Goal: Information Seeking & Learning: Learn about a topic

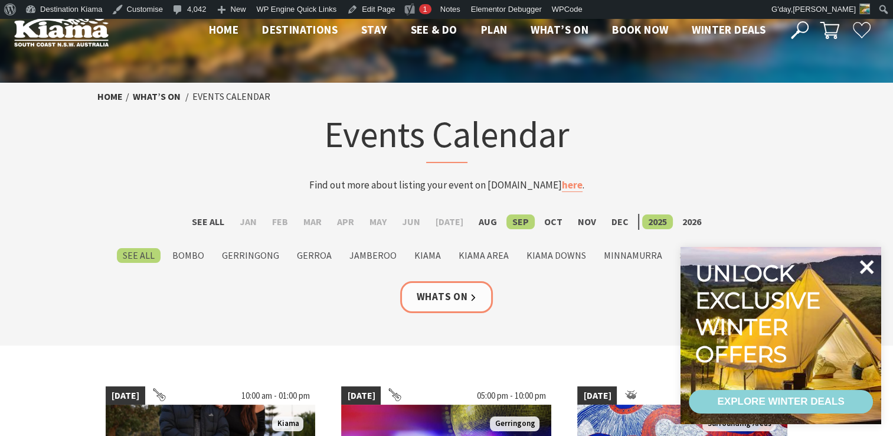
click at [865, 263] on icon at bounding box center [866, 267] width 28 height 28
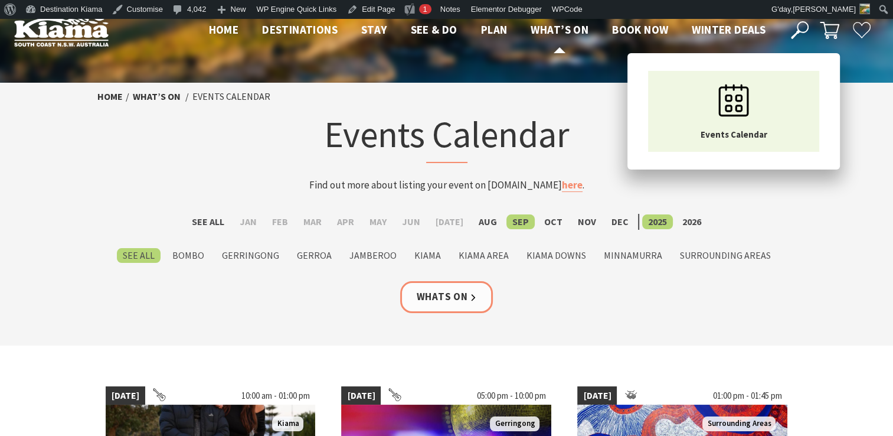
click at [555, 22] on span "What’s On" at bounding box center [560, 29] width 58 height 14
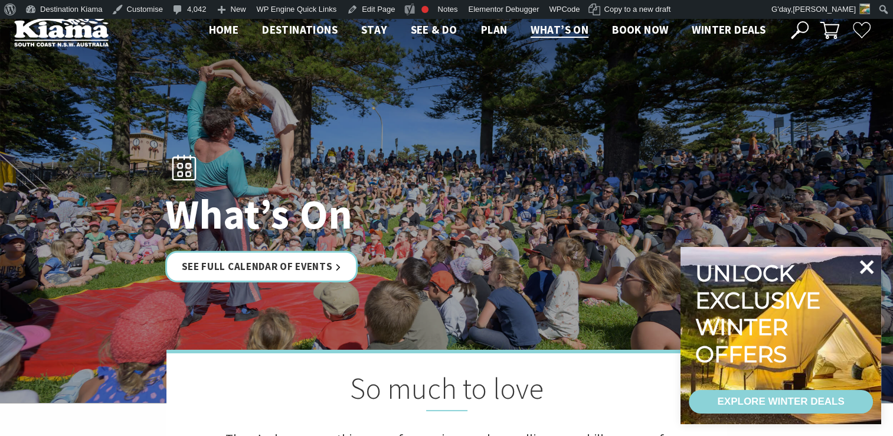
click at [867, 263] on icon at bounding box center [866, 267] width 28 height 28
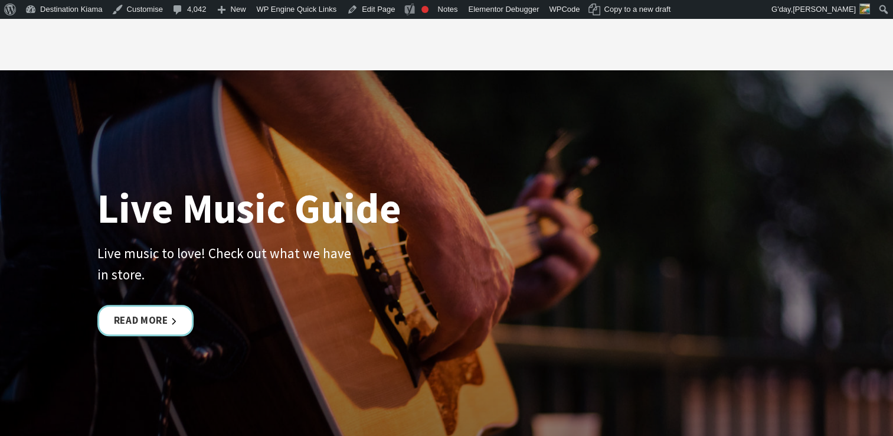
scroll to position [2644, 0]
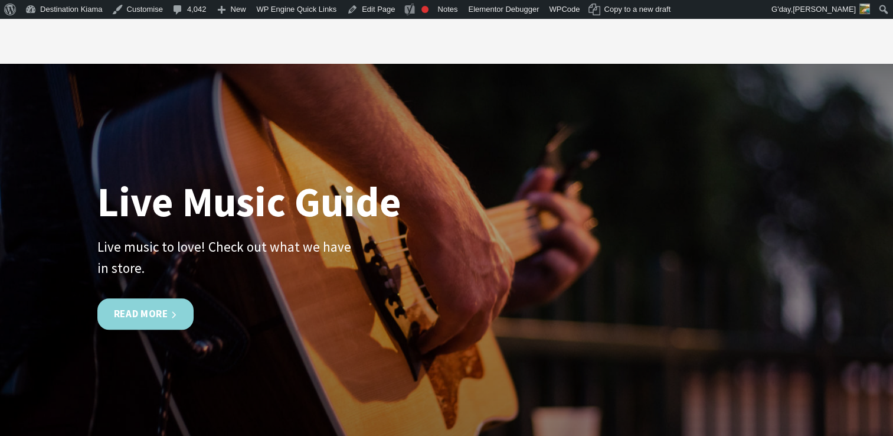
click at [135, 308] on link "Read More" at bounding box center [145, 314] width 96 height 31
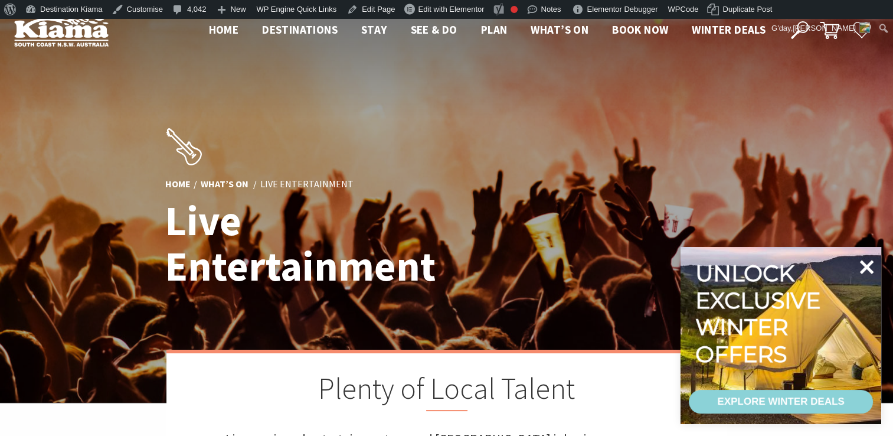
click at [864, 260] on icon at bounding box center [866, 267] width 28 height 28
